Goal: Find contact information

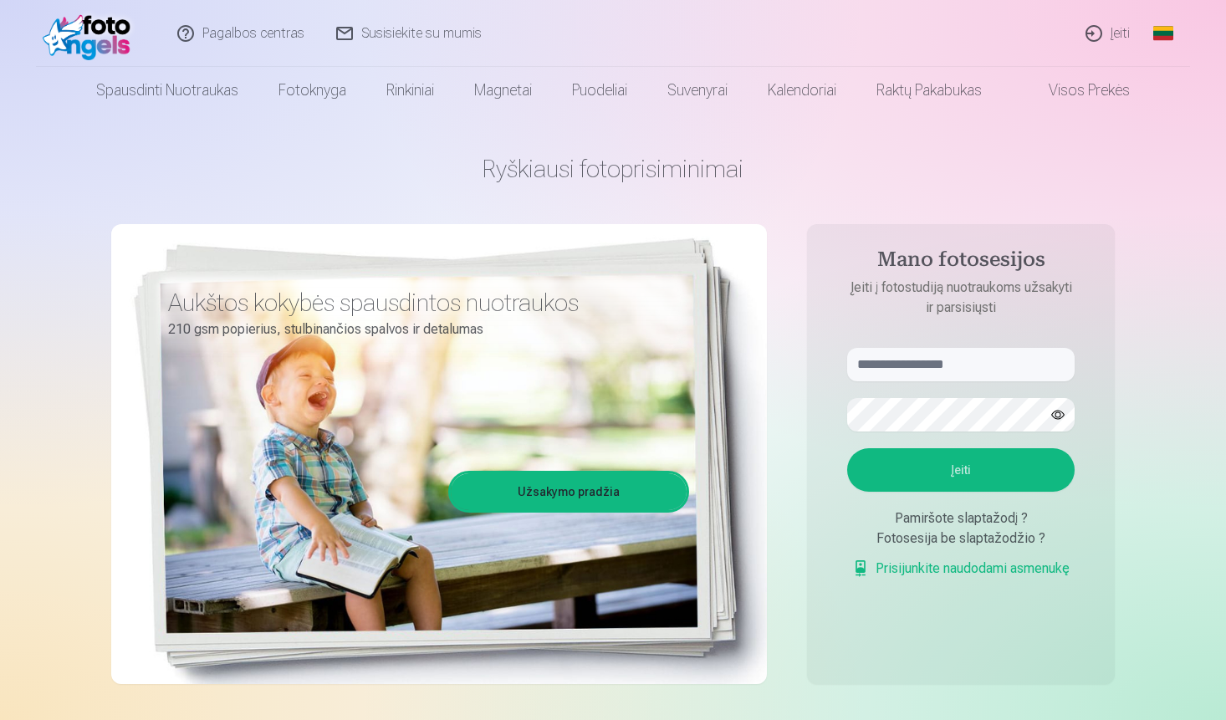
click at [399, 36] on link "Susisiekite su mumis" at bounding box center [409, 33] width 177 height 67
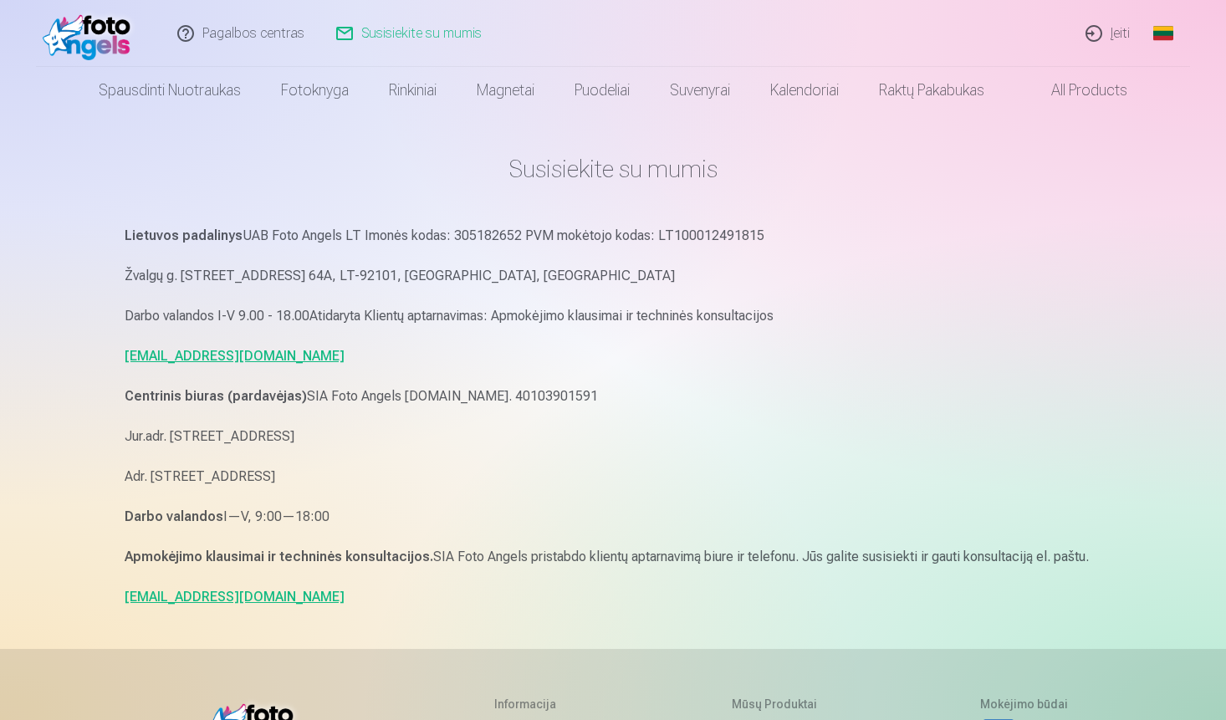
click at [258, 33] on link "Pagalbos centras" at bounding box center [241, 33] width 159 height 67
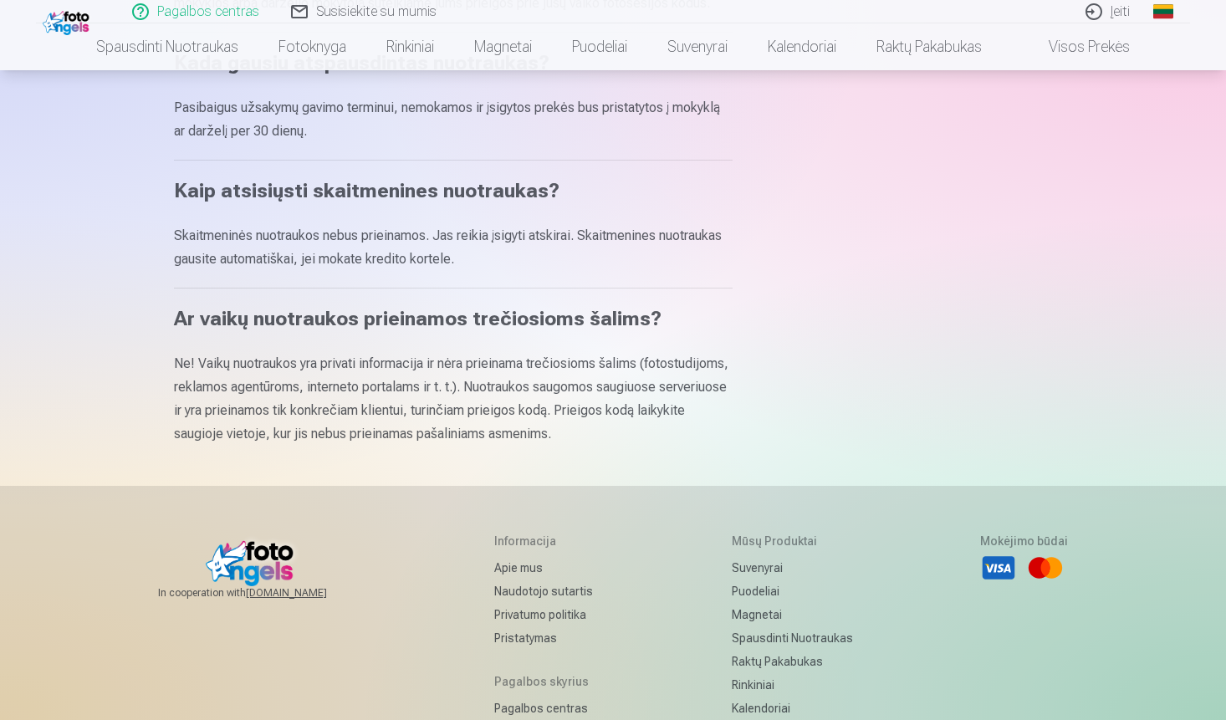
scroll to position [1062, 0]
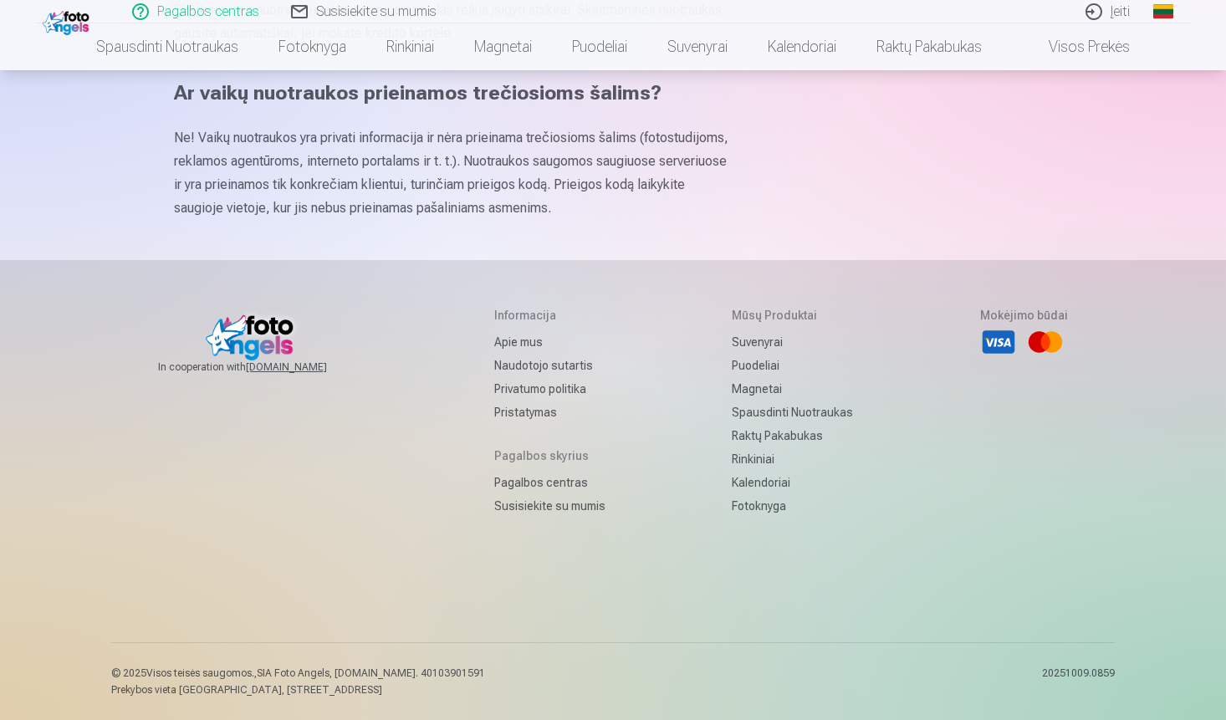
click at [240, 331] on img at bounding box center [254, 334] width 96 height 54
